Goal: Transaction & Acquisition: Purchase product/service

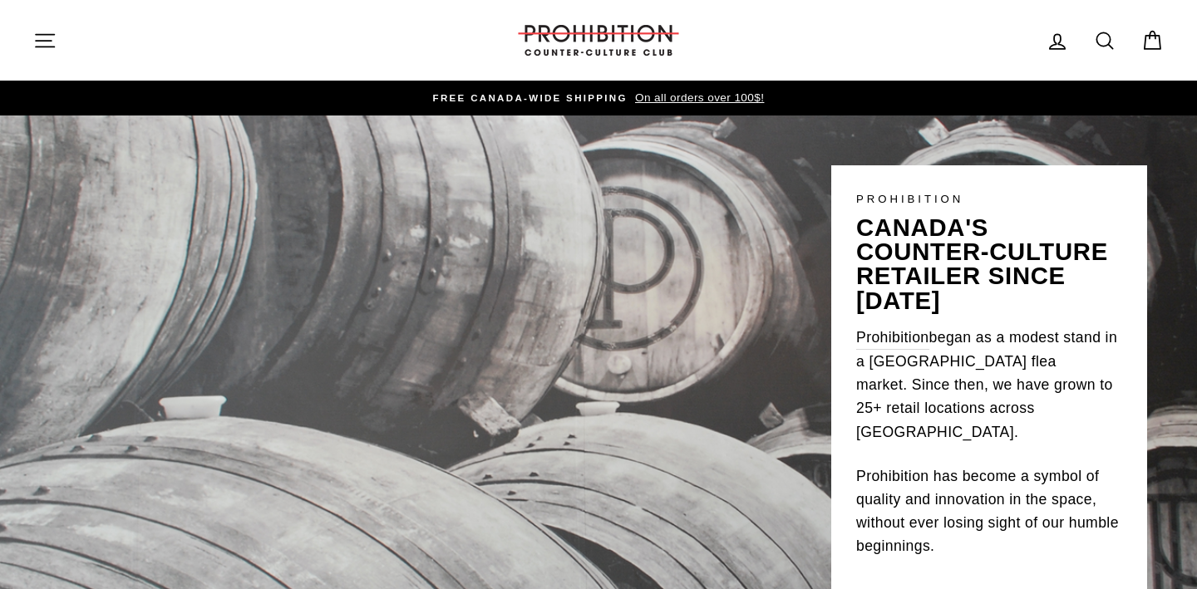
click at [1113, 42] on icon at bounding box center [1104, 40] width 23 height 23
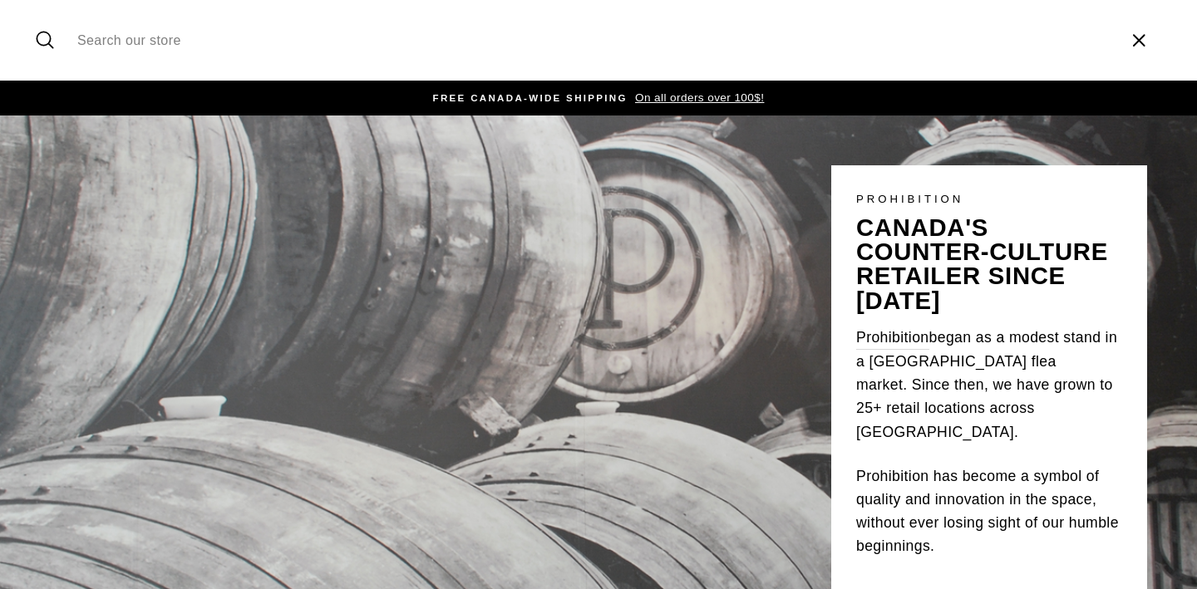
click at [269, 44] on input "Search our store" at bounding box center [591, 40] width 1045 height 56
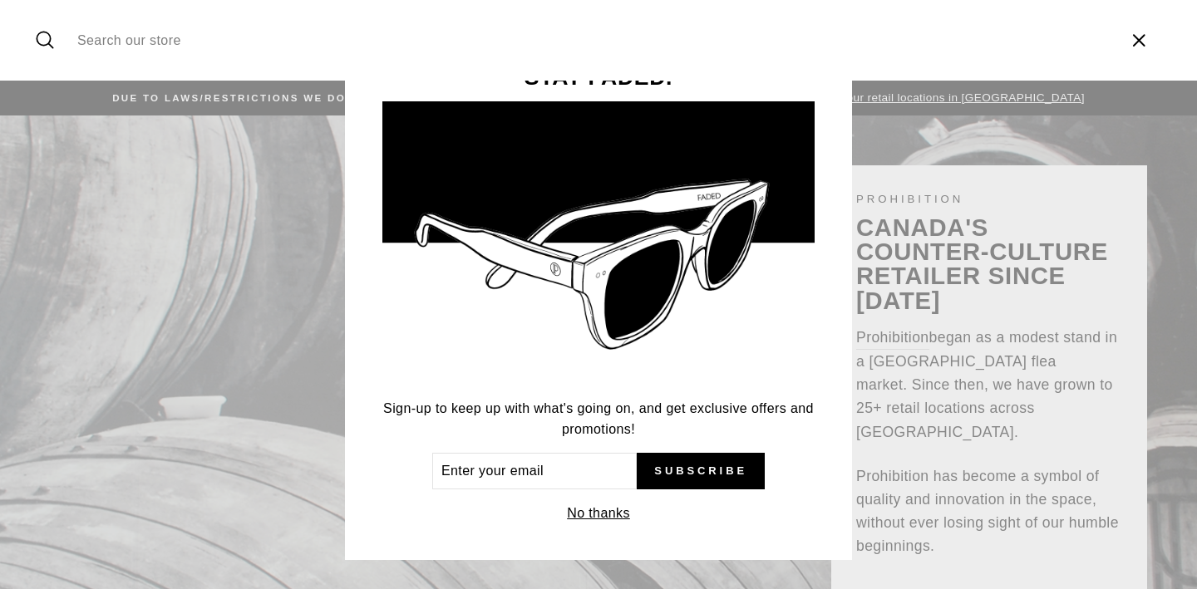
click at [607, 509] on button "No thanks" at bounding box center [598, 513] width 73 height 23
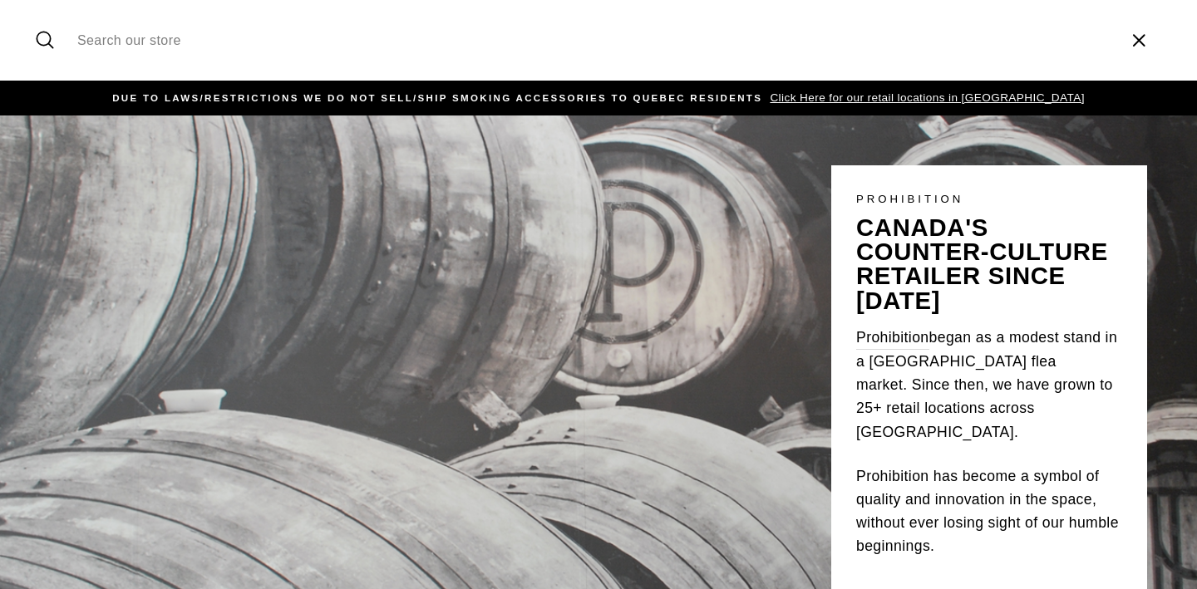
click at [199, 57] on input "Search our store" at bounding box center [591, 40] width 1045 height 56
type input "cigar"
click at [33, 12] on button "Search" at bounding box center [51, 40] width 36 height 56
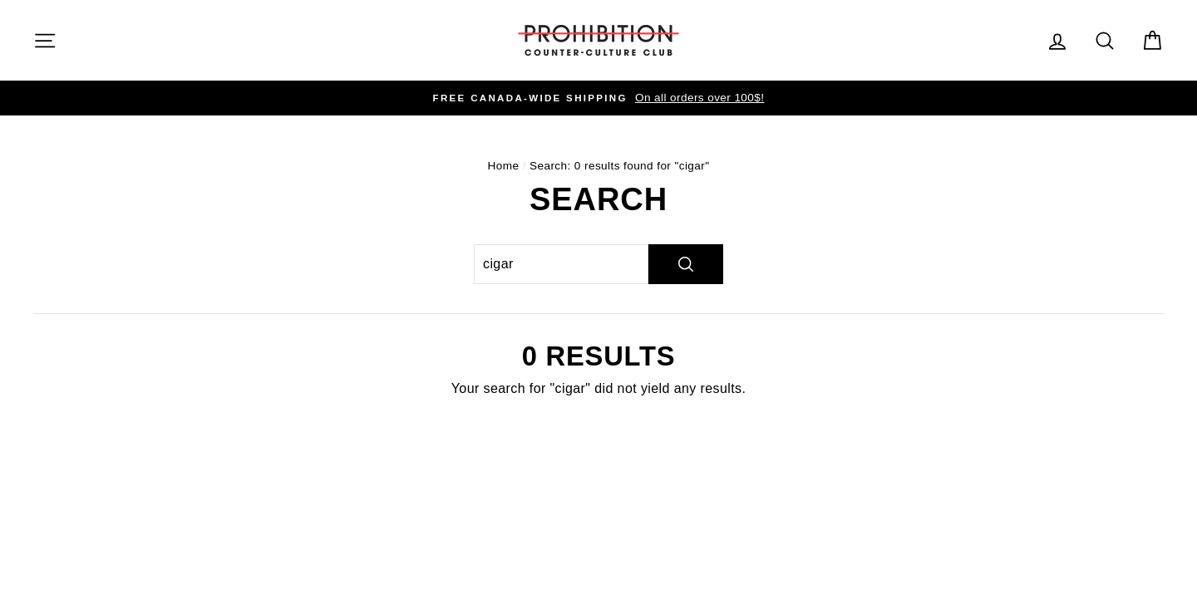
click at [565, 54] on img at bounding box center [598, 40] width 166 height 31
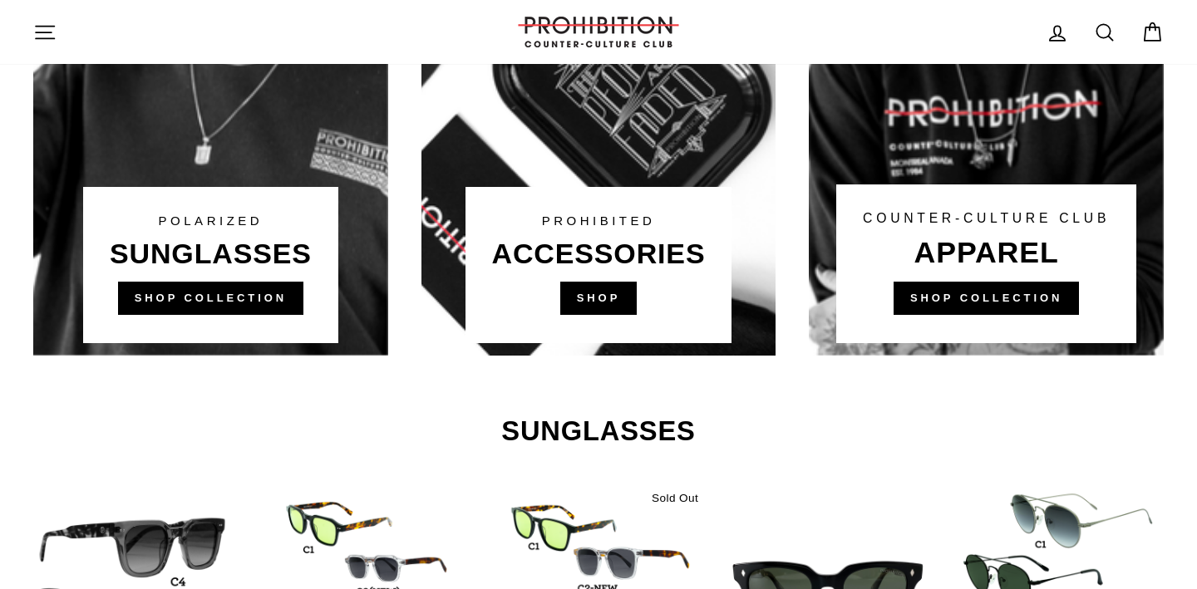
scroll to position [1241, 0]
